Goal: Transaction & Acquisition: Purchase product/service

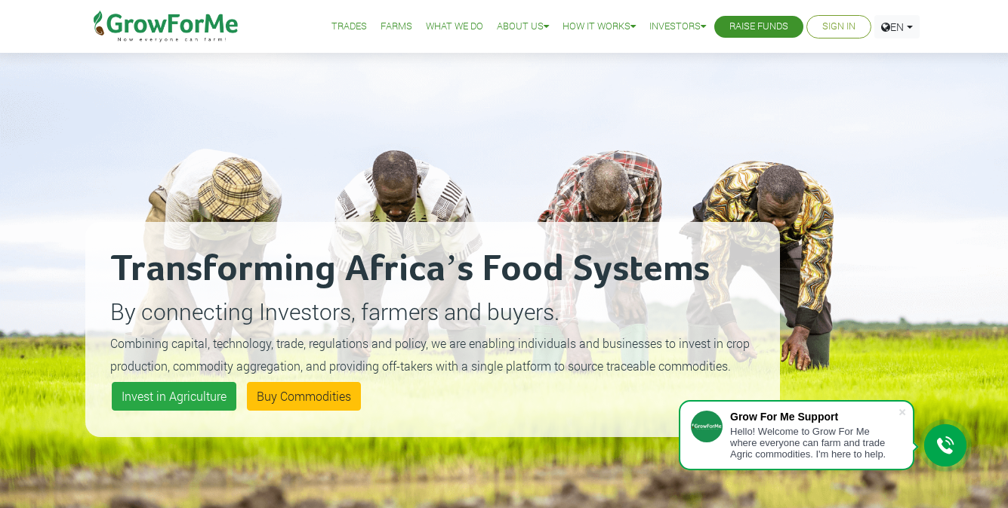
click at [840, 29] on link "Sign In" at bounding box center [839, 27] width 33 height 16
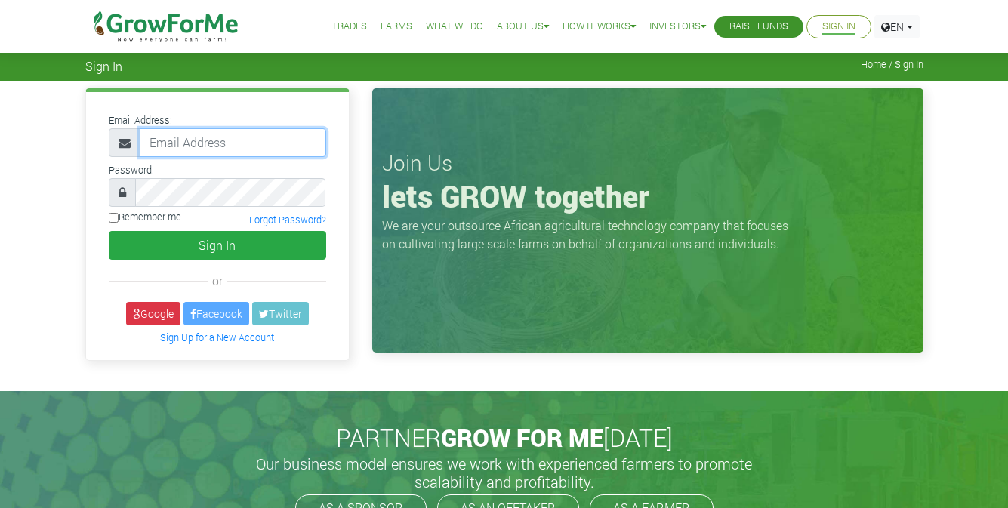
type input "kwadwoampoforichmond@gmail.com"
click at [113, 218] on input "Remember me" at bounding box center [114, 218] width 10 height 10
checkbox input "true"
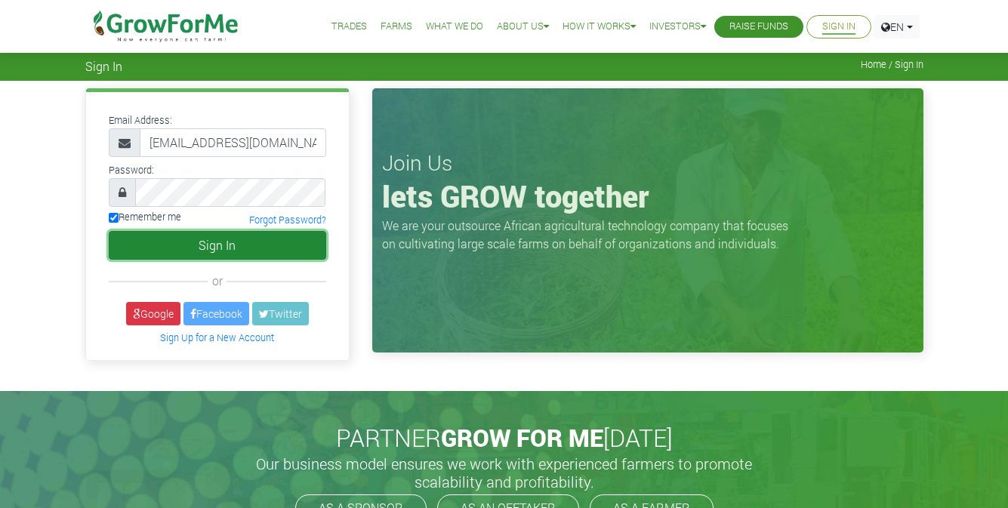
click at [148, 239] on button "Sign In" at bounding box center [218, 245] width 218 height 29
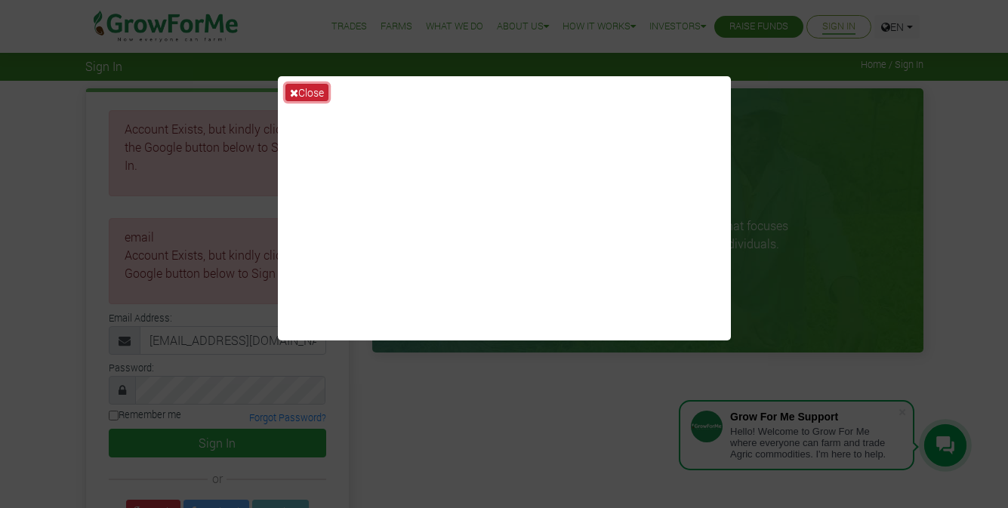
click at [320, 99] on button "Close" at bounding box center [307, 92] width 43 height 17
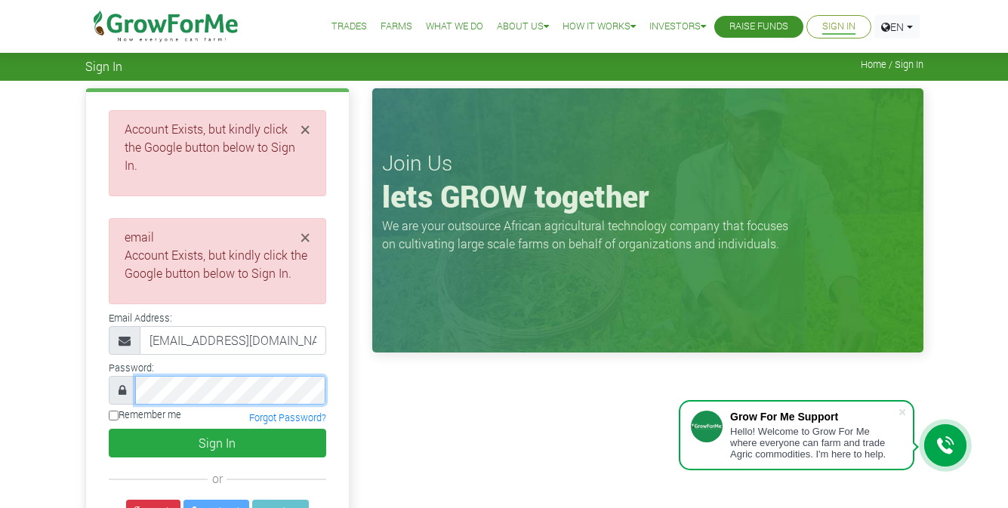
click at [109, 429] on button "Sign In" at bounding box center [218, 443] width 218 height 29
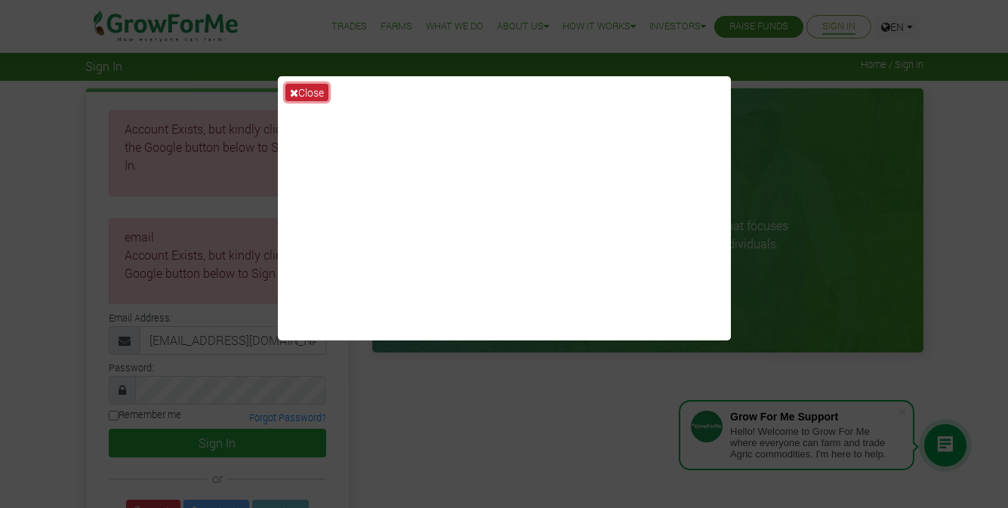
click at [299, 97] on button "Close" at bounding box center [307, 92] width 43 height 17
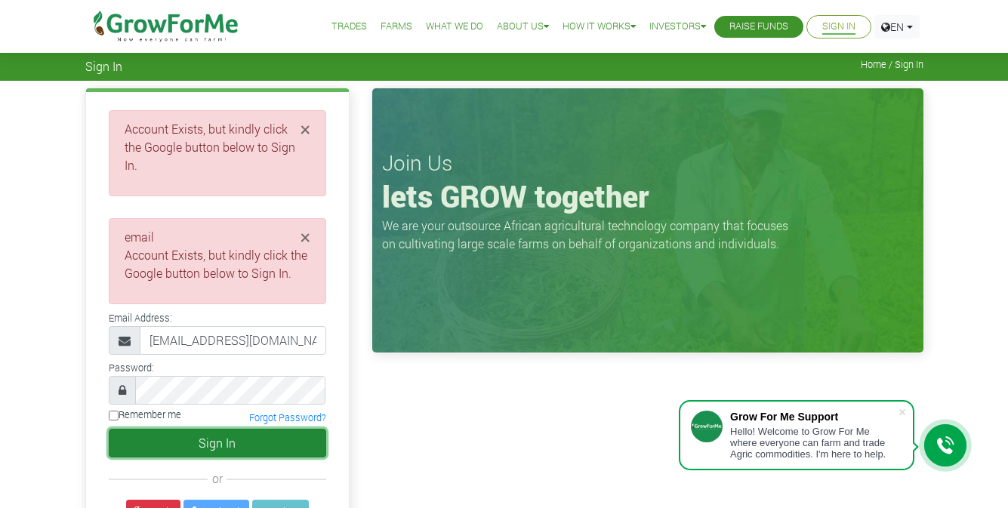
click at [225, 429] on button "Sign In" at bounding box center [218, 443] width 218 height 29
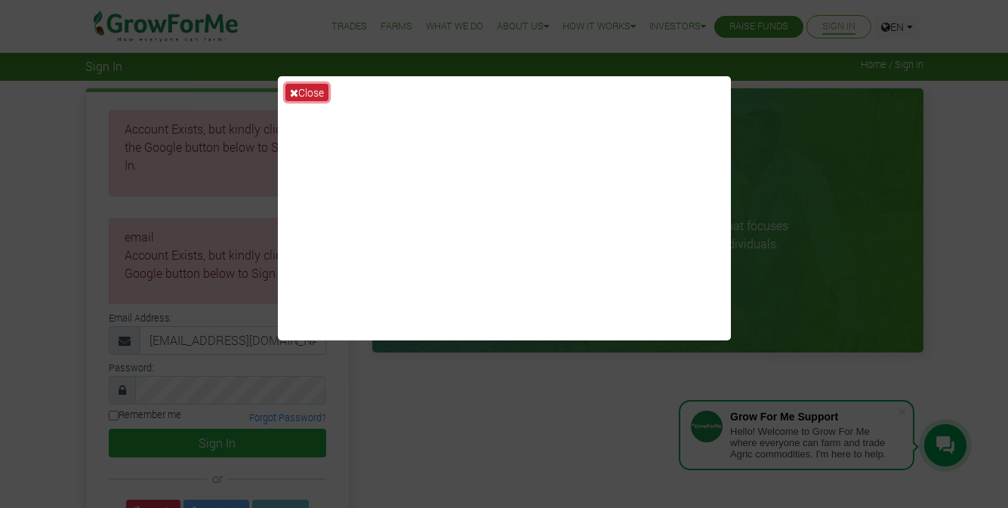
click at [319, 91] on button "Close" at bounding box center [307, 92] width 43 height 17
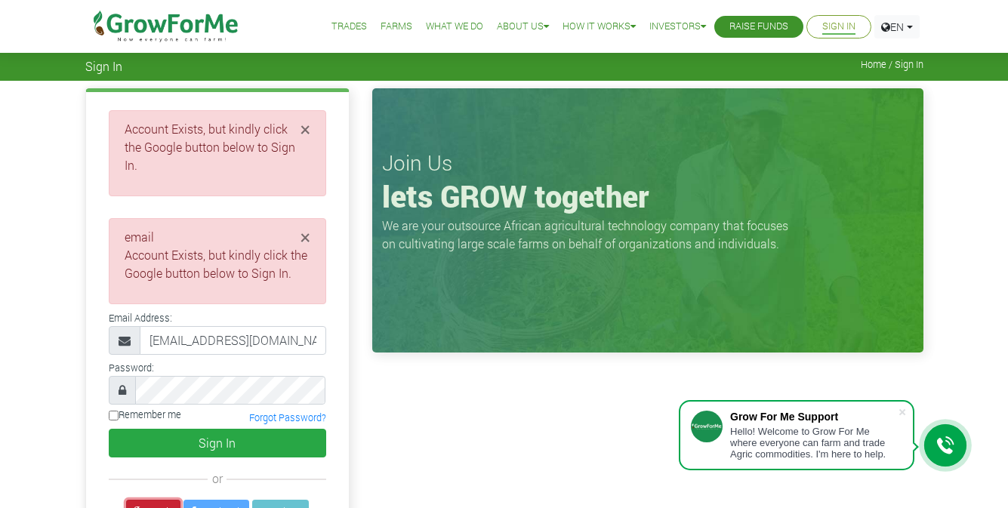
click at [147, 500] on link "Google" at bounding box center [153, 511] width 54 height 23
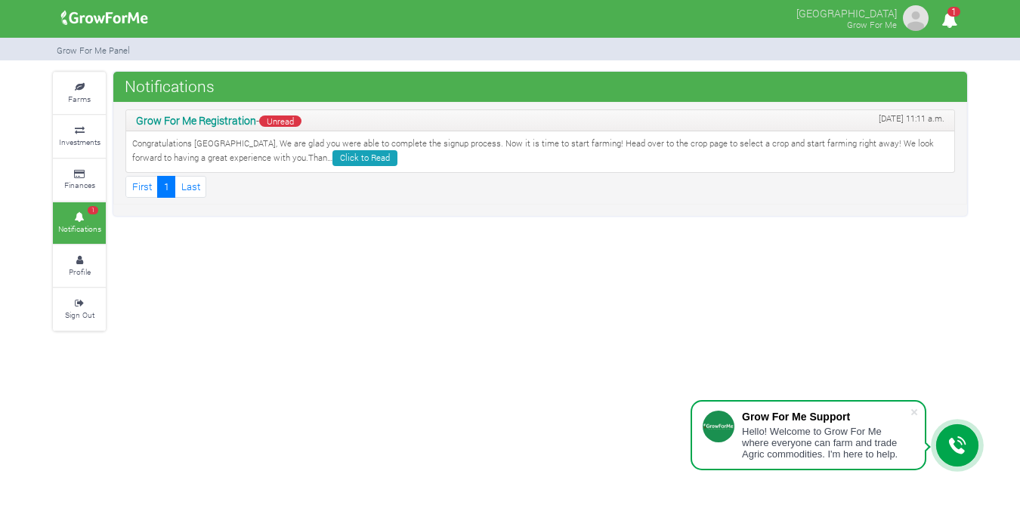
click at [915, 16] on img at bounding box center [915, 18] width 30 height 30
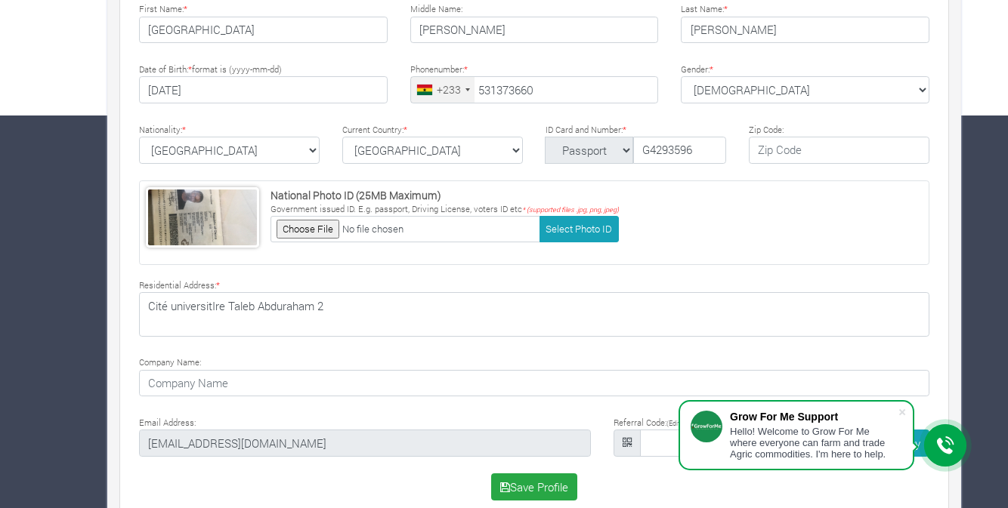
scroll to position [418, 0]
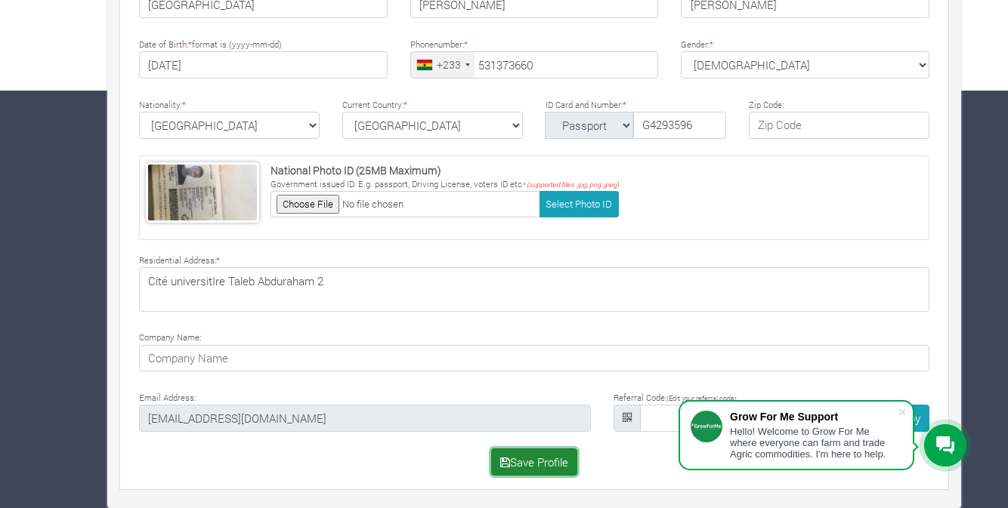
click at [548, 459] on button "Save Profile" at bounding box center [534, 462] width 87 height 27
type input "53 137 3660"
click at [942, 445] on icon at bounding box center [945, 446] width 18 height 18
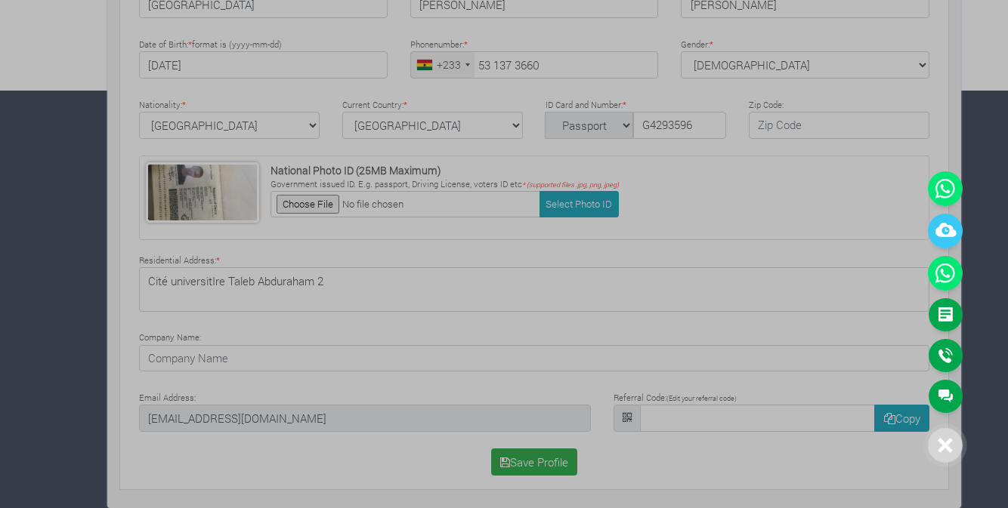
click at [942, 445] on icon at bounding box center [944, 445] width 15 height 15
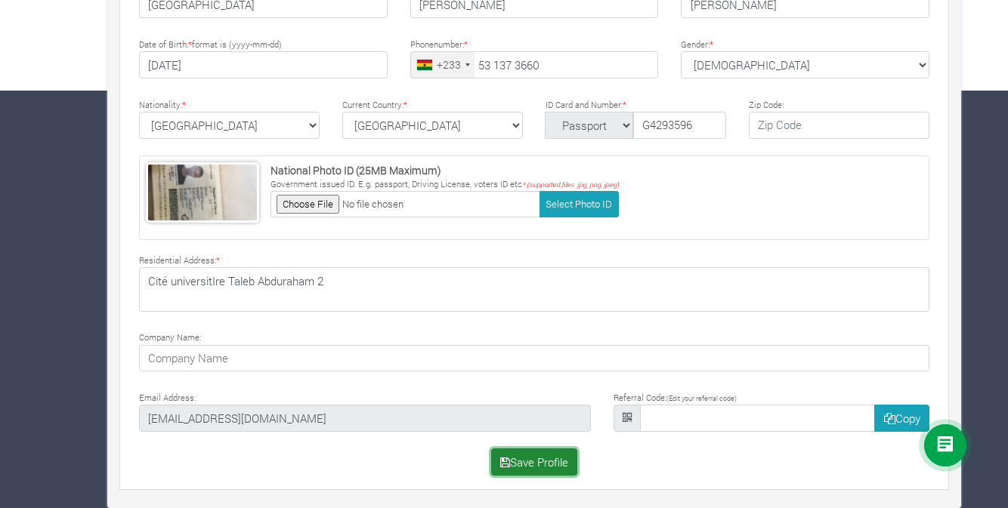
click at [556, 462] on button "Save Profile" at bounding box center [534, 462] width 87 height 27
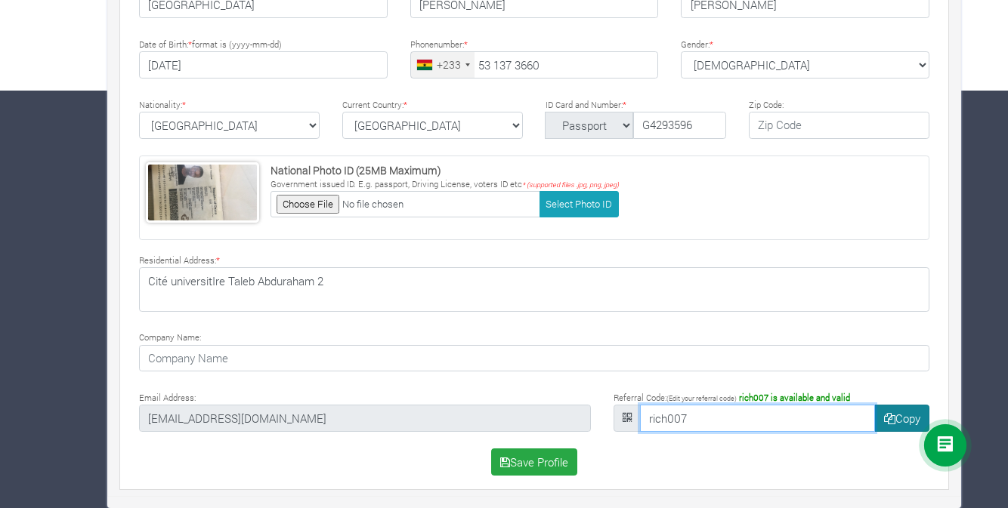
type input "rich007"
click at [891, 420] on icon "button" at bounding box center [889, 418] width 11 height 11
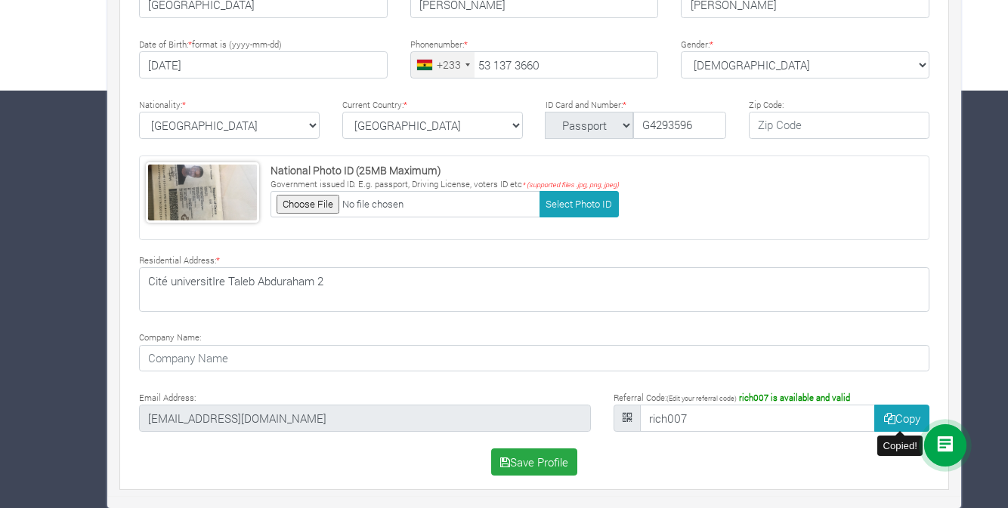
scroll to position [18, 0]
click at [508, 462] on icon "submit" at bounding box center [505, 462] width 10 height 11
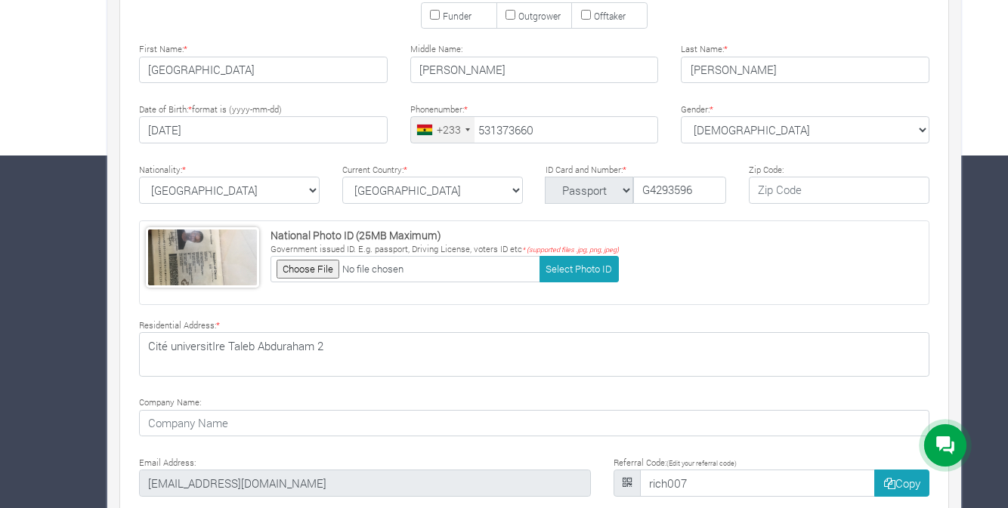
type input "53 137 3660"
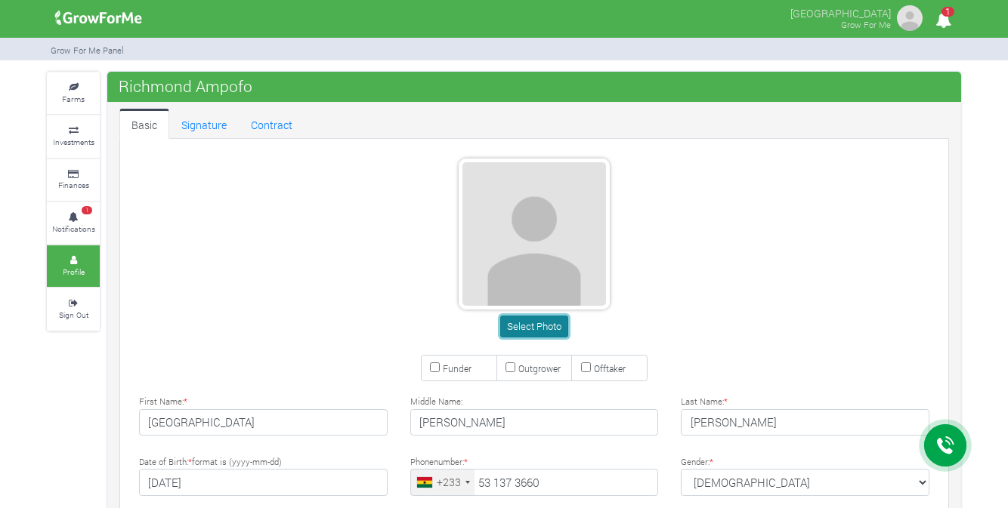
click at [552, 330] on button "Select Photo" at bounding box center [533, 327] width 67 height 22
click at [212, 122] on link "Signature" at bounding box center [203, 124] width 69 height 30
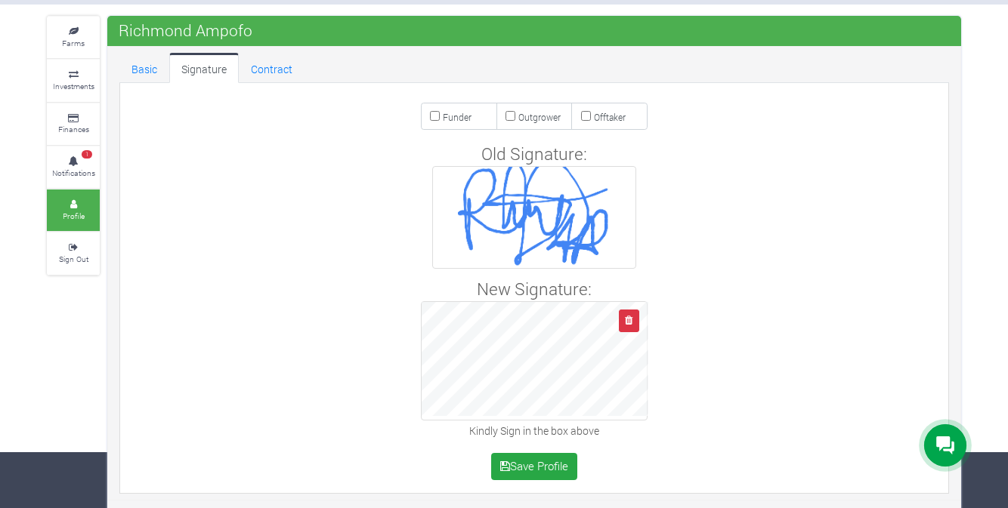
scroll to position [60, 0]
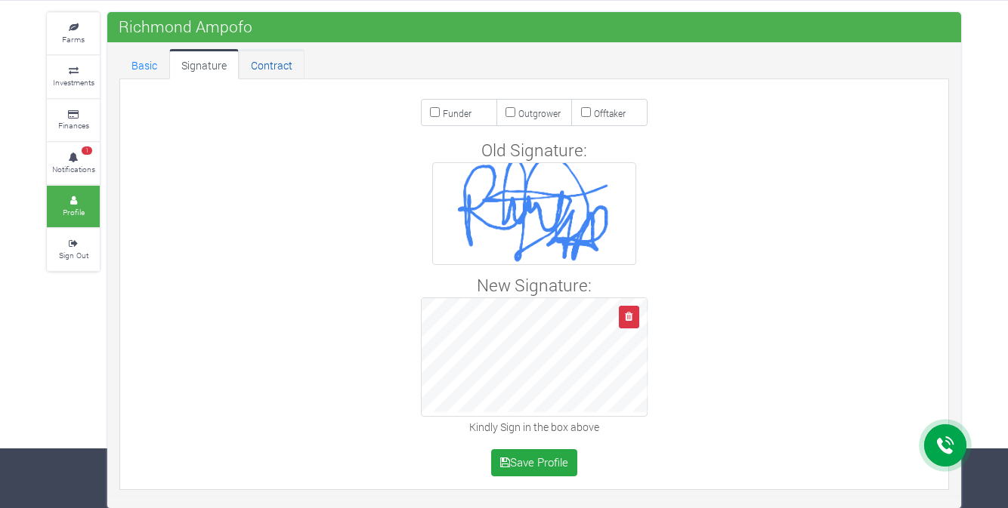
click at [281, 73] on link "Contract" at bounding box center [272, 64] width 66 height 30
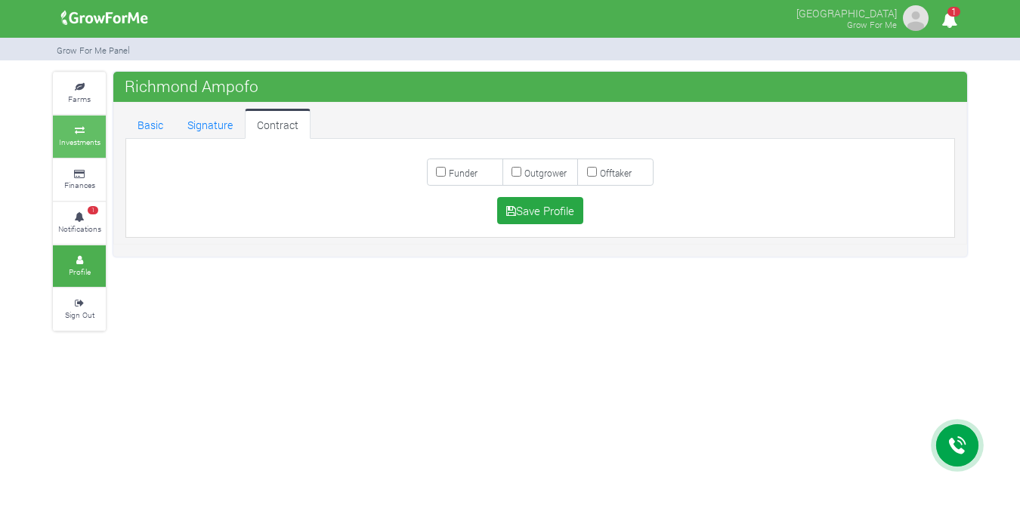
click at [69, 146] on small "Investments" at bounding box center [80, 142] width 42 height 11
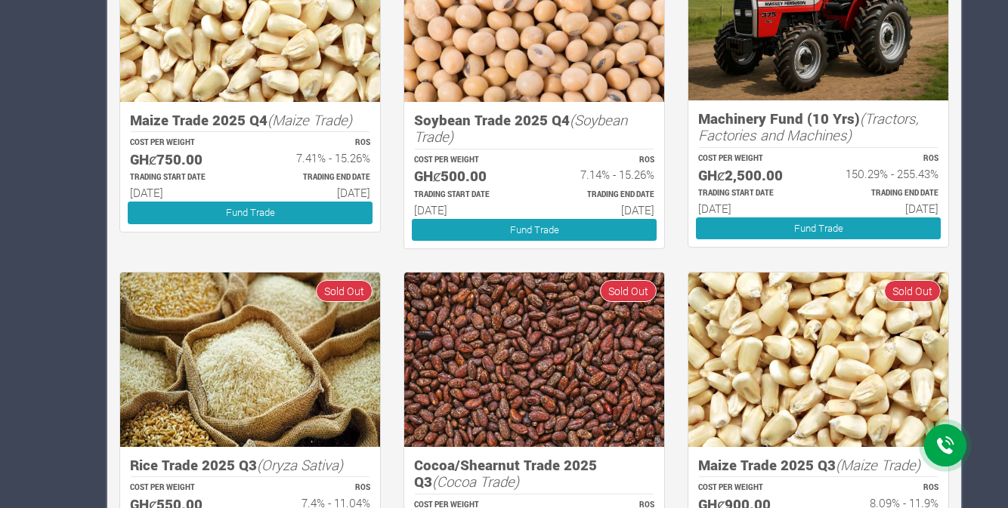
scroll to position [888, 0]
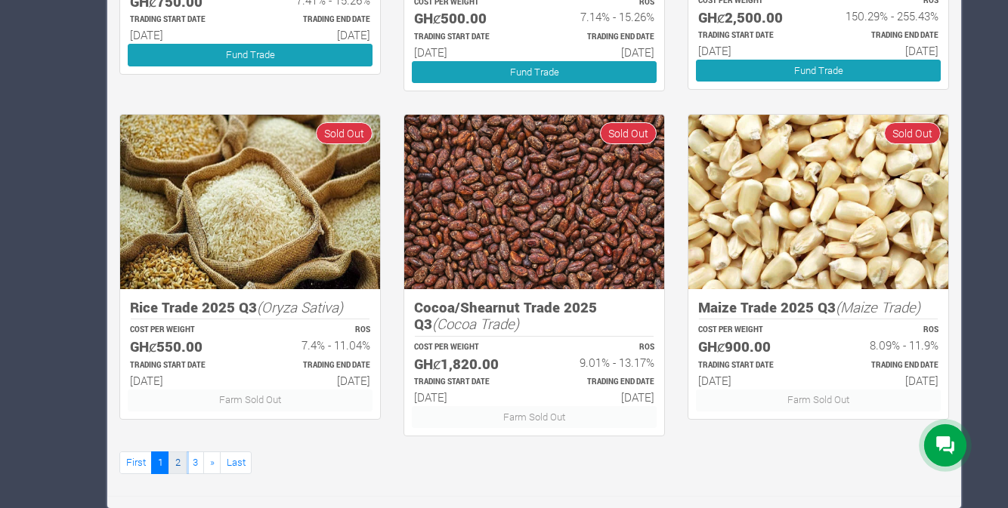
click at [181, 461] on link "2" at bounding box center [177, 463] width 18 height 22
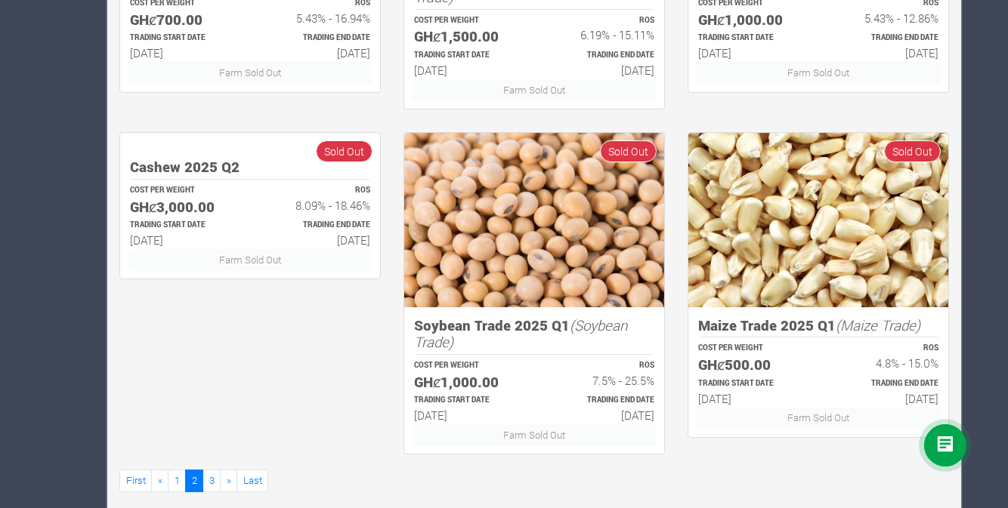
scroll to position [888, 0]
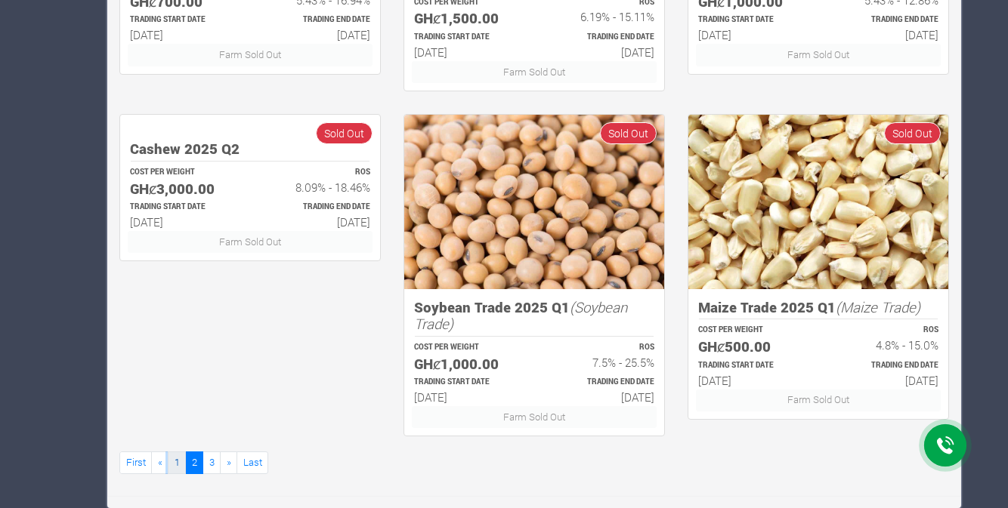
click at [173, 462] on link "1" at bounding box center [177, 463] width 18 height 22
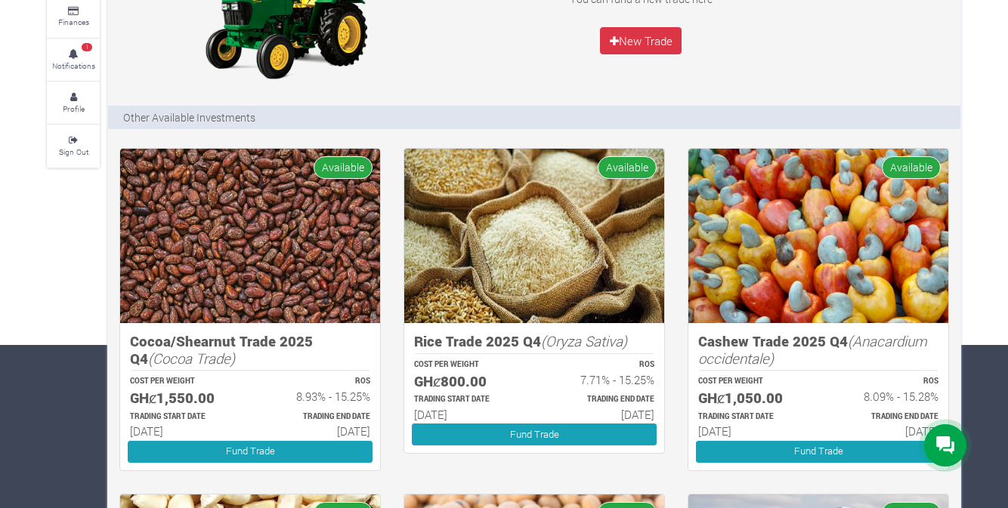
scroll to position [170, 0]
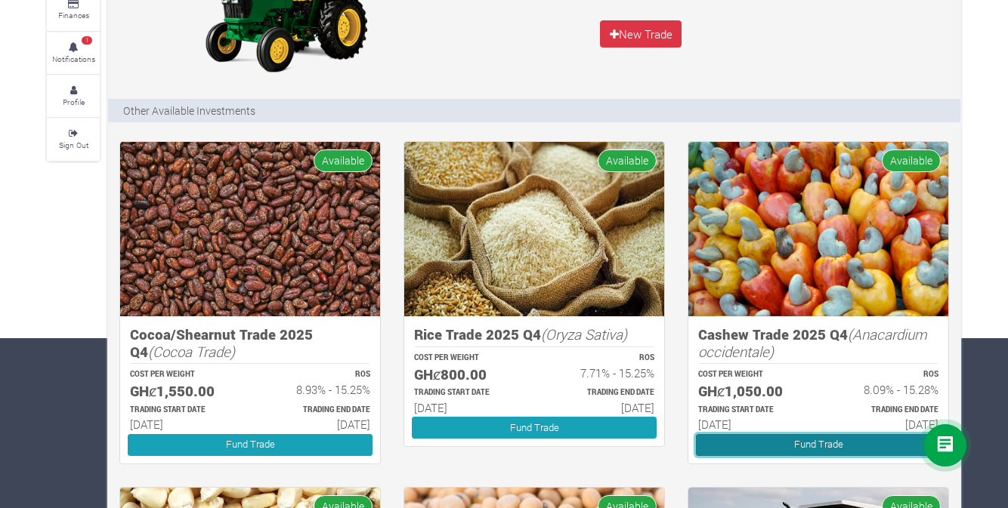
click at [763, 446] on link "Fund Trade" at bounding box center [818, 445] width 245 height 22
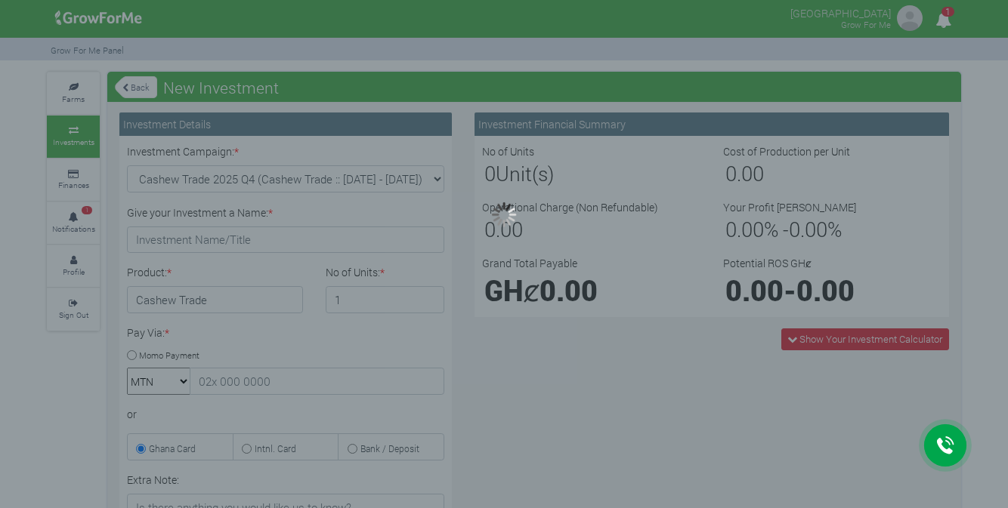
type input "1"
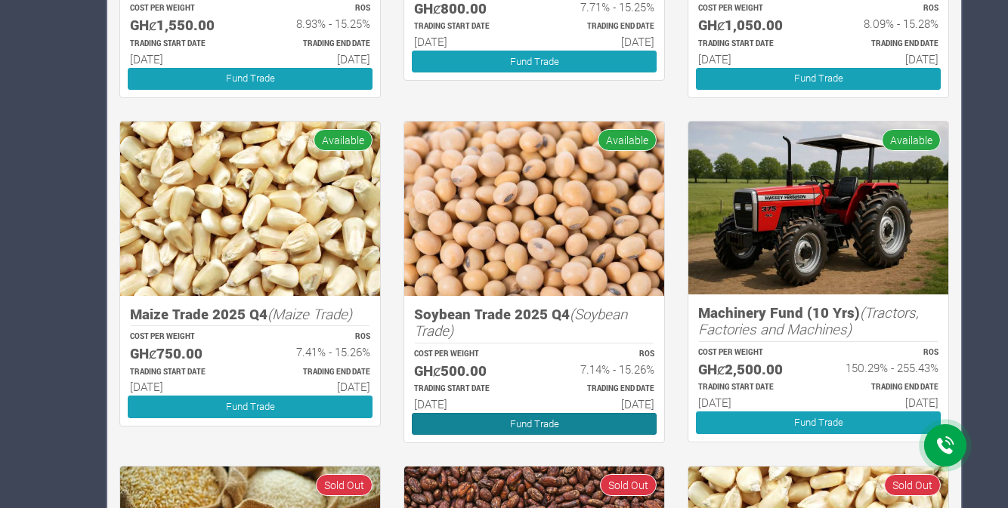
scroll to position [514, 0]
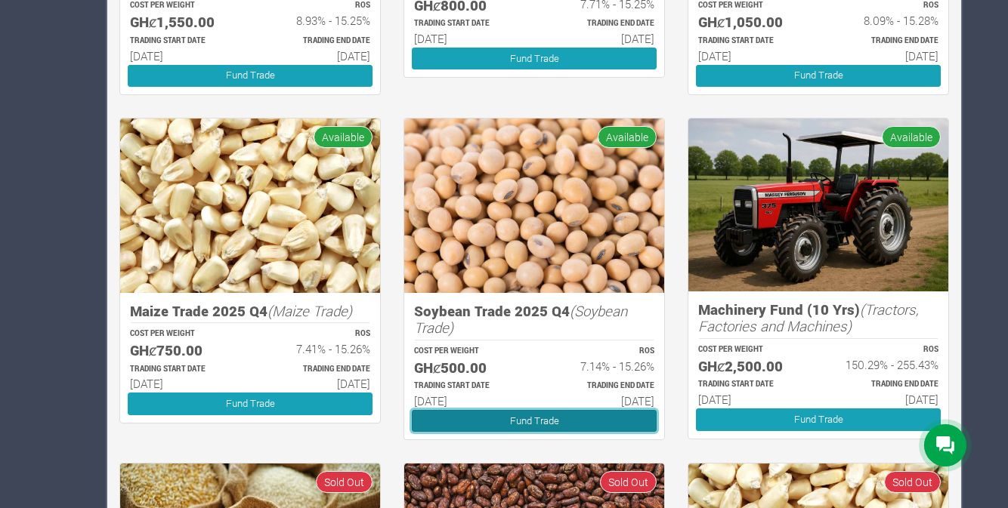
click at [502, 425] on link "Fund Trade" at bounding box center [534, 421] width 245 height 22
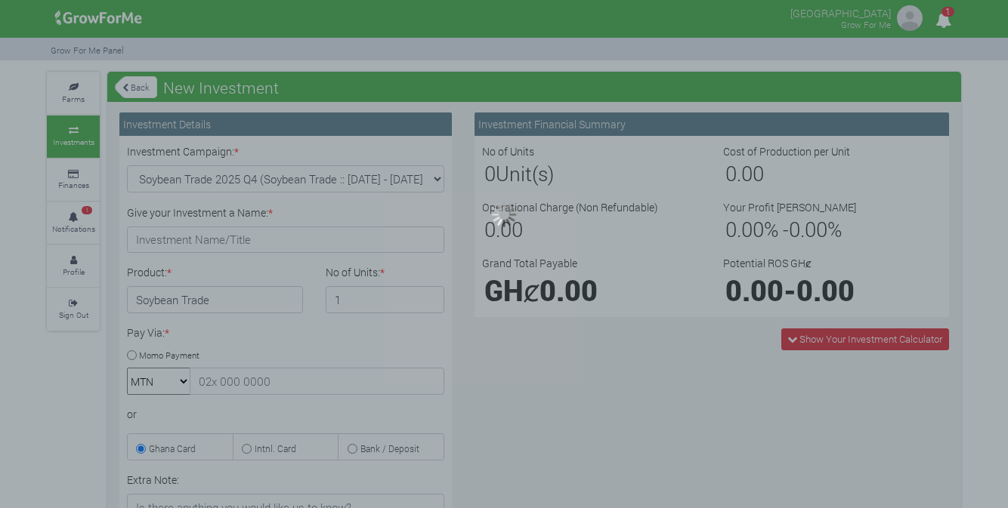
type input "1"
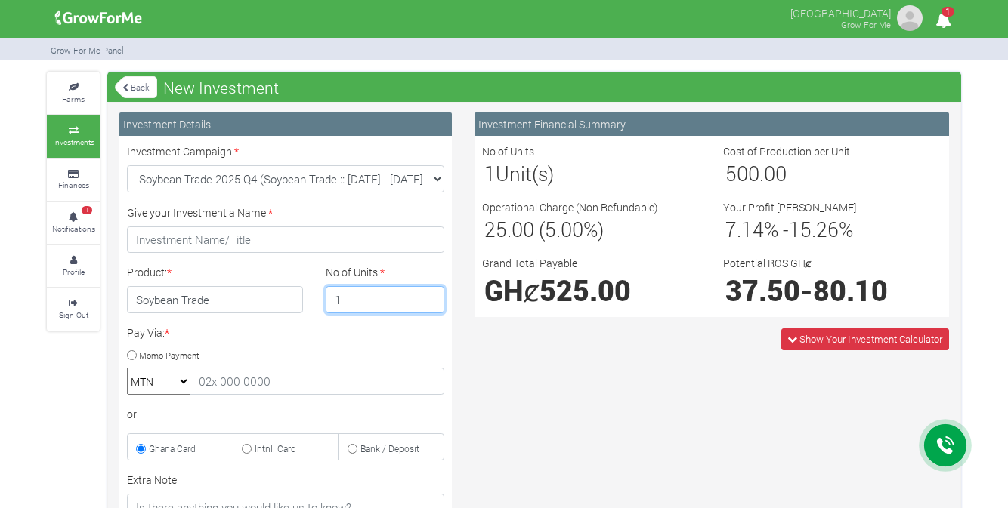
click at [376, 304] on input "1" at bounding box center [385, 299] width 119 height 27
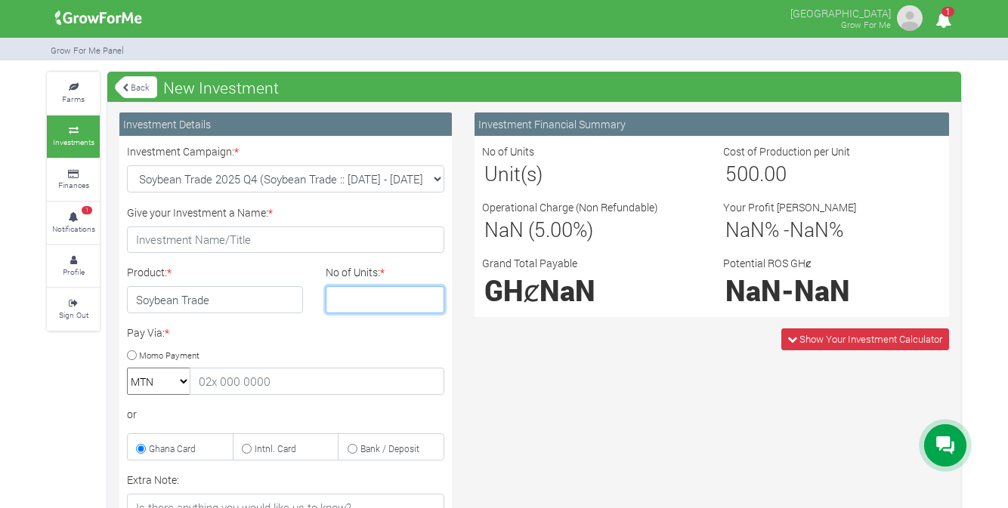
type input "2"
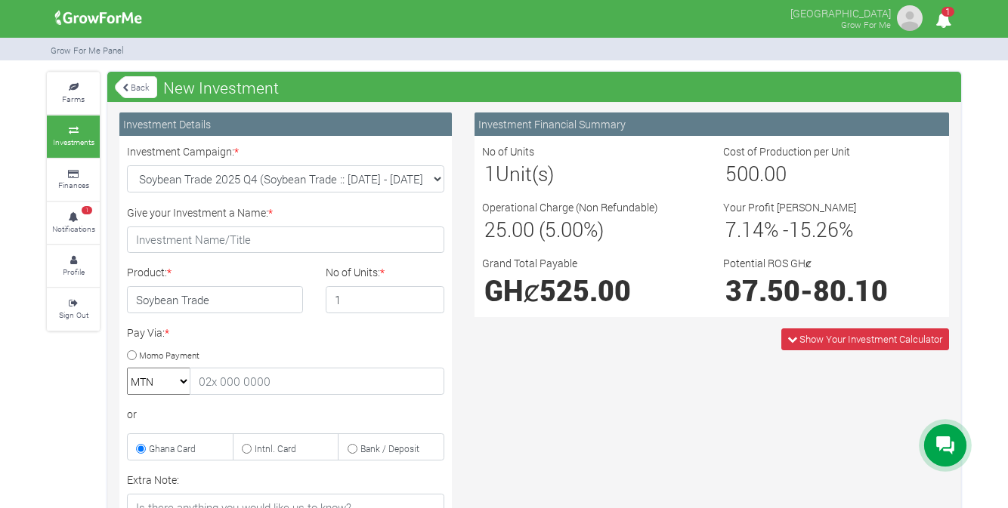
click at [630, 396] on div "Investment Financial Summary No of Units 1 Unit(s) Cost of Production per Unit …" at bounding box center [711, 434] width 497 height 642
click at [406, 298] on input "1" at bounding box center [385, 299] width 119 height 27
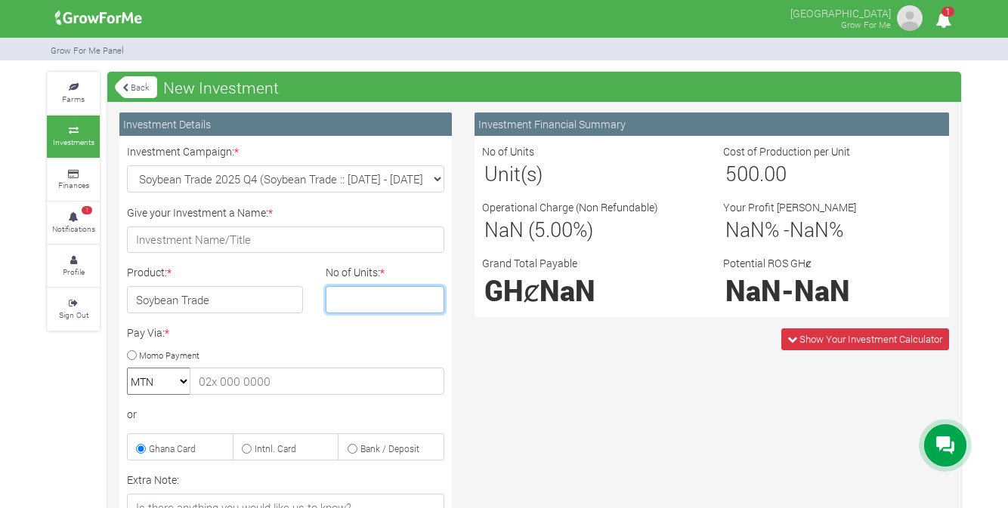
type input "4"
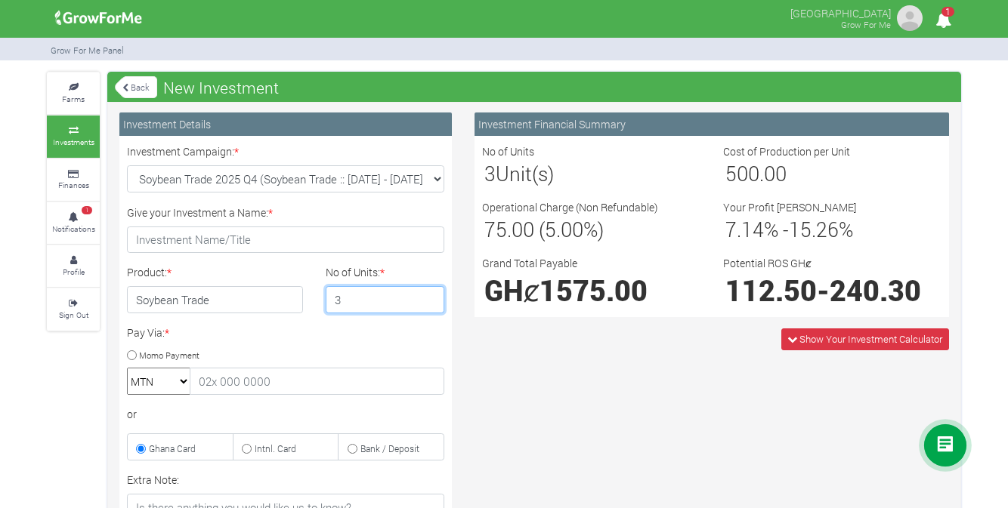
type input "3"
click at [134, 87] on link "Back" at bounding box center [136, 87] width 42 height 25
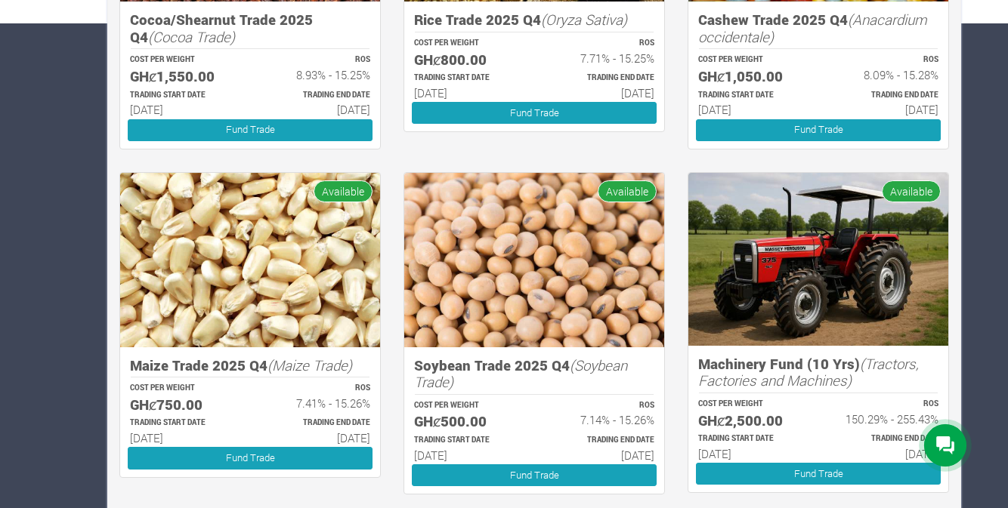
scroll to position [486, 0]
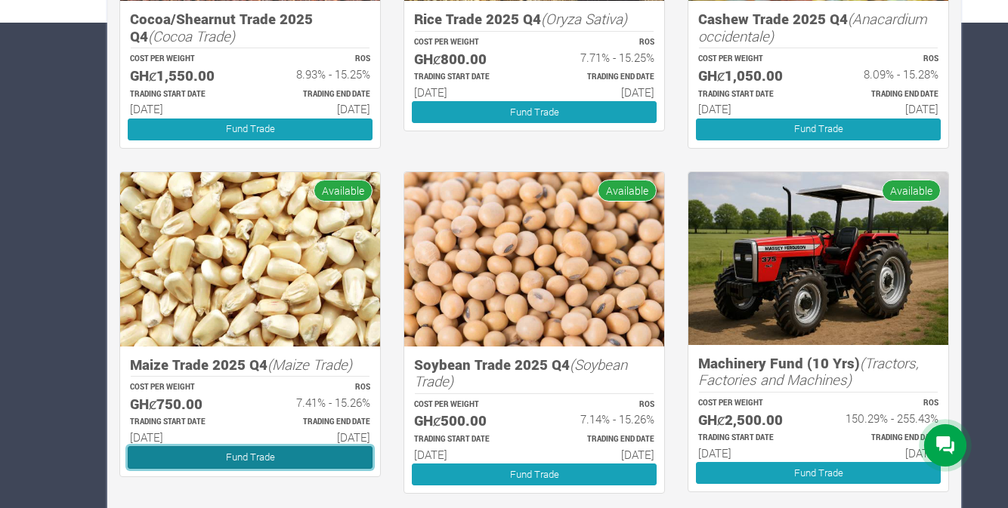
click at [338, 452] on link "Fund Trade" at bounding box center [250, 457] width 245 height 22
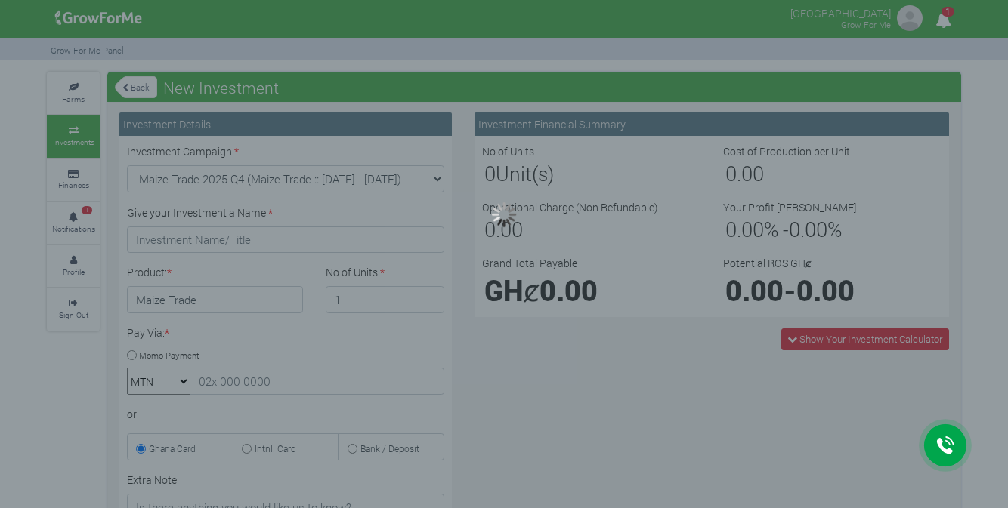
type input "1"
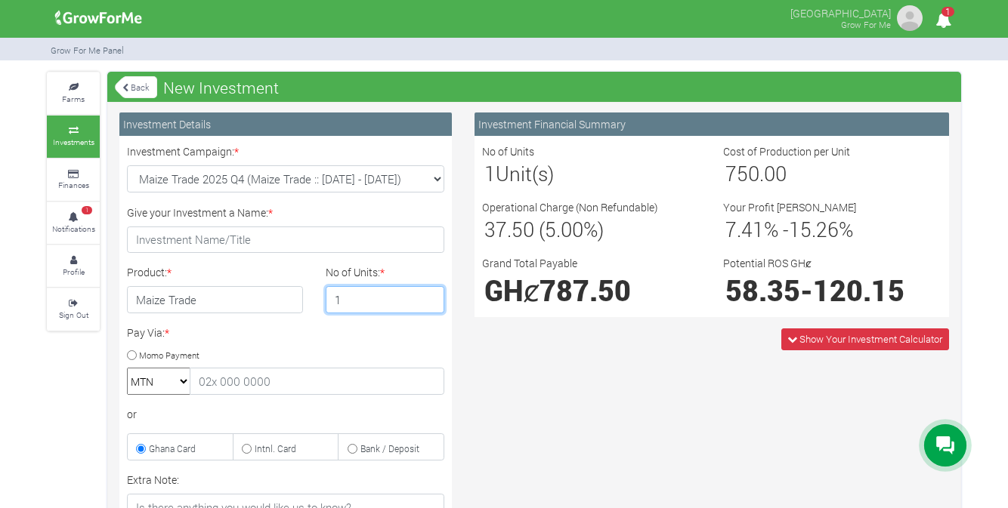
click at [403, 299] on input "1" at bounding box center [385, 299] width 119 height 27
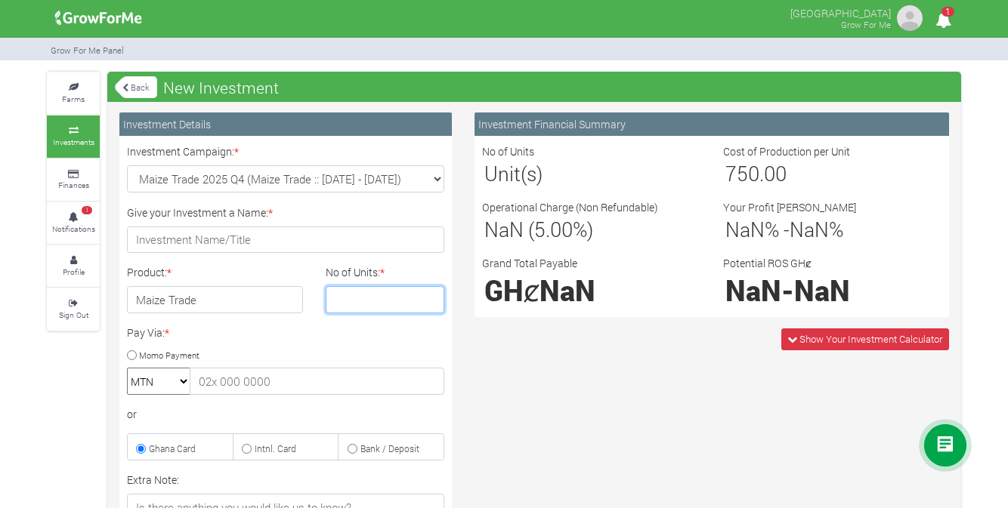
type input "3"
type input "4"
click at [137, 82] on link "Back" at bounding box center [136, 87] width 42 height 25
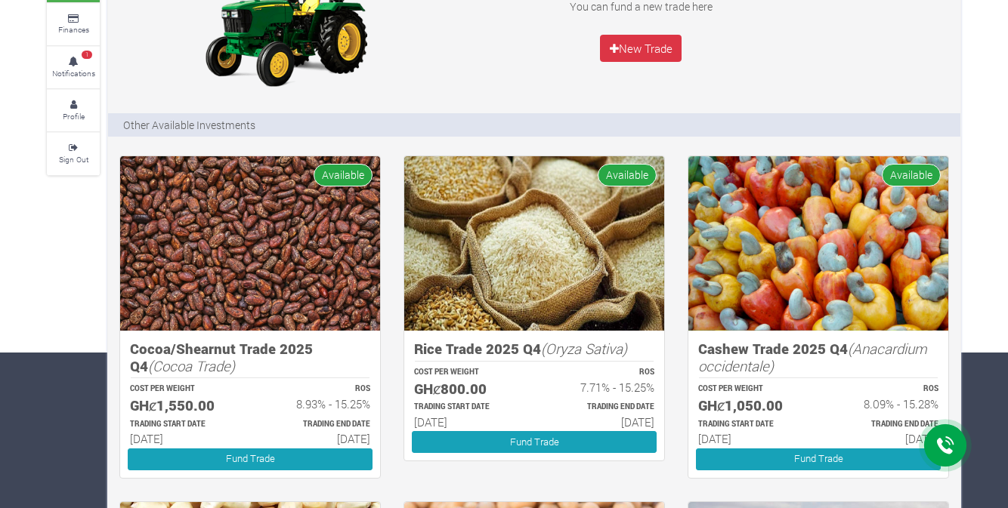
scroll to position [151, 0]
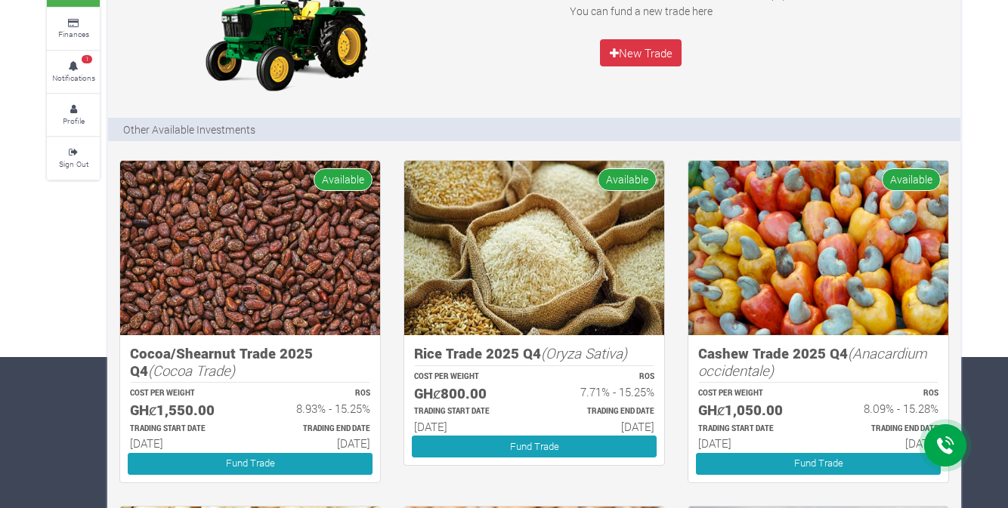
click at [302, 260] on img at bounding box center [250, 248] width 260 height 174
click at [276, 279] on img at bounding box center [250, 248] width 260 height 174
click at [235, 234] on img at bounding box center [250, 248] width 260 height 174
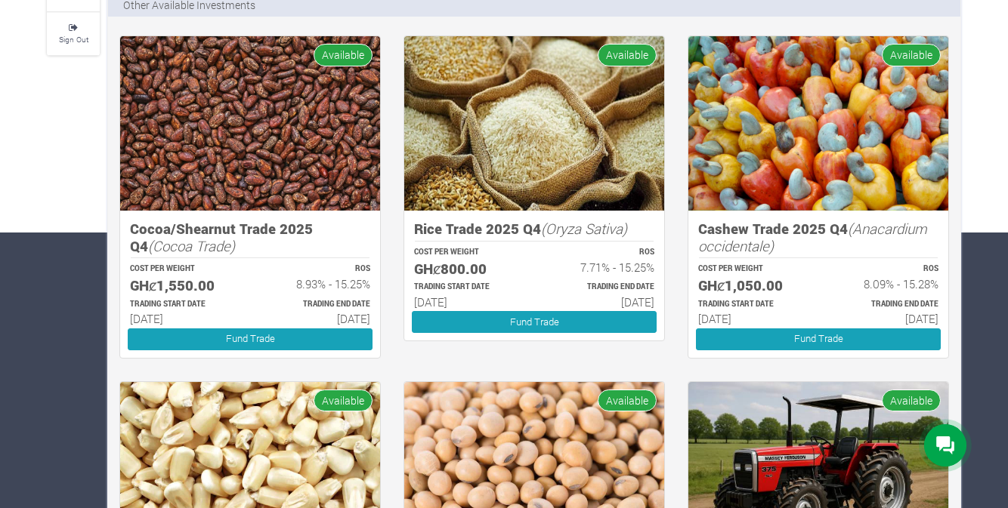
scroll to position [294, 0]
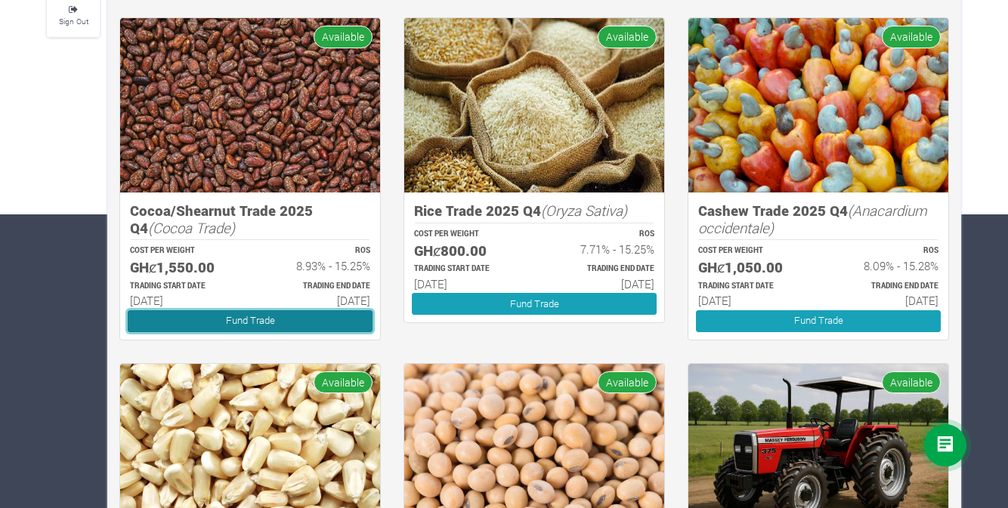
click at [238, 318] on link "Fund Trade" at bounding box center [250, 321] width 245 height 22
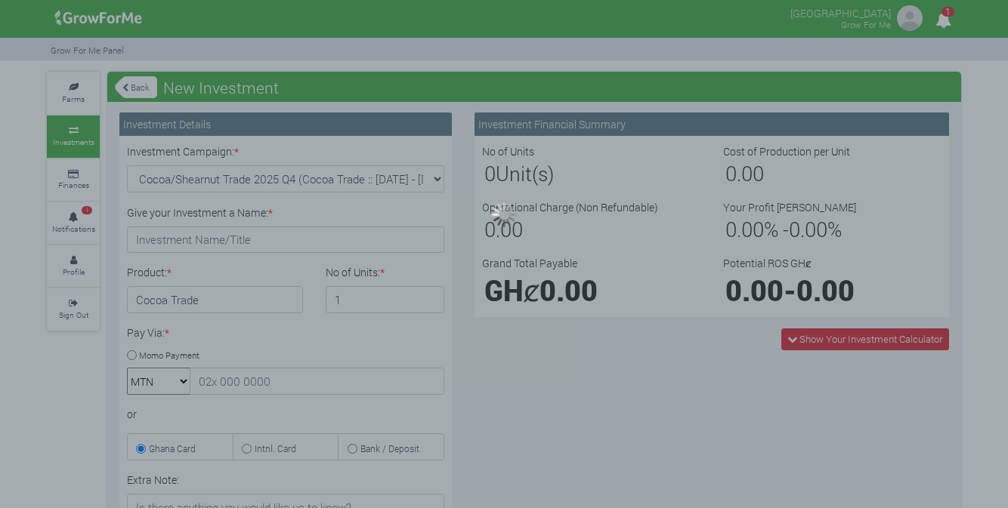
type input "1"
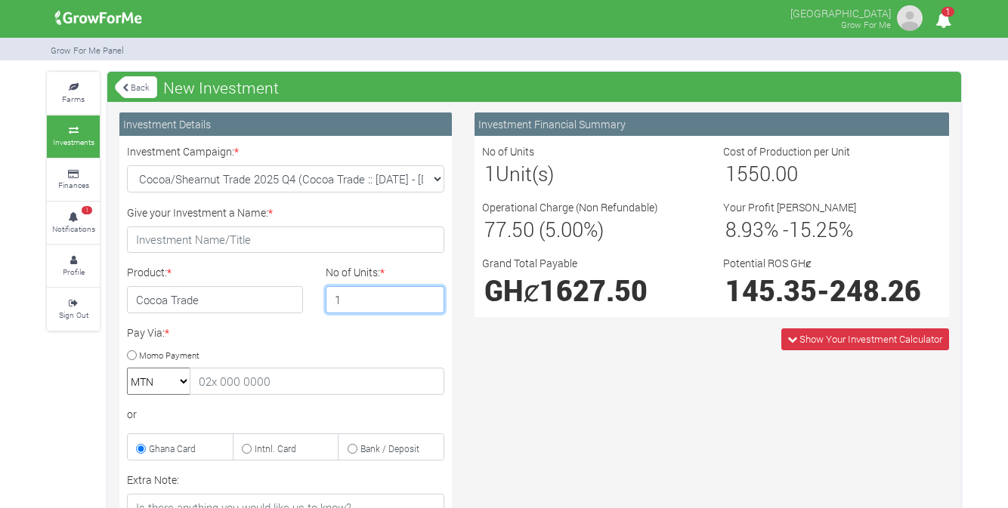
click at [395, 296] on input "1" at bounding box center [385, 299] width 119 height 27
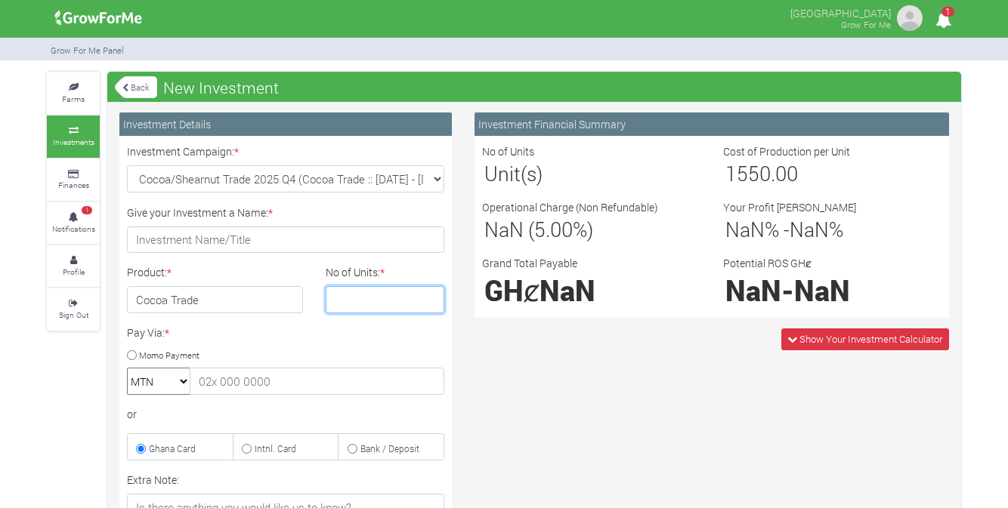
type input "2"
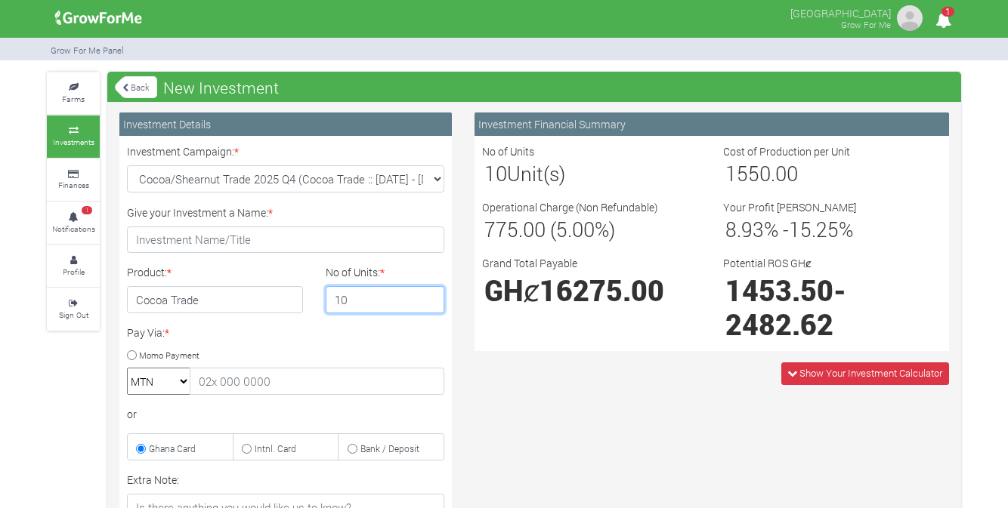
type input "1"
